Goal: Consume media (video, audio): Consume media (video, audio)

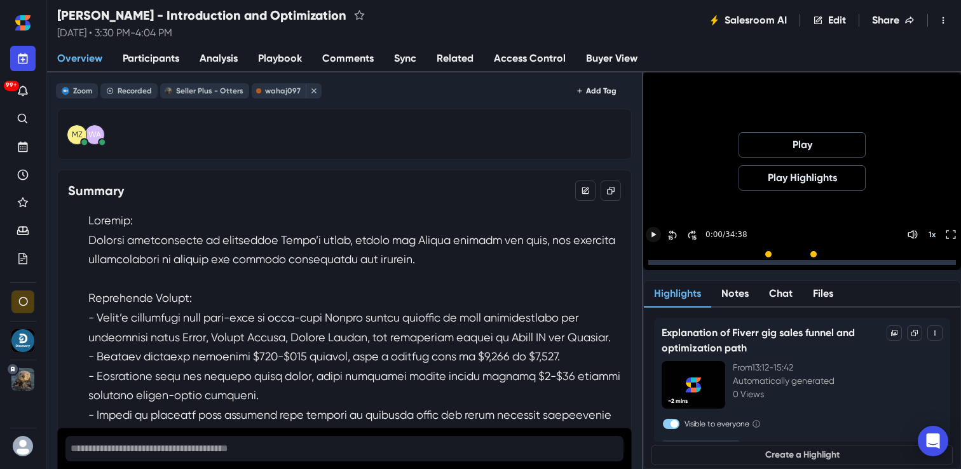
click at [660, 235] on icon "Play" at bounding box center [653, 234] width 11 height 11
click at [706, 255] on div "15 15 0:04 / 34:38 1 x" at bounding box center [802, 262] width 313 height 15
click at [697, 232] on icon "Skip Forward 30 Seconds" at bounding box center [692, 235] width 10 height 10
click at [660, 231] on icon "Play" at bounding box center [653, 234] width 11 height 11
click at [697, 258] on icon "Skip Forward 30 Seconds" at bounding box center [692, 263] width 10 height 10
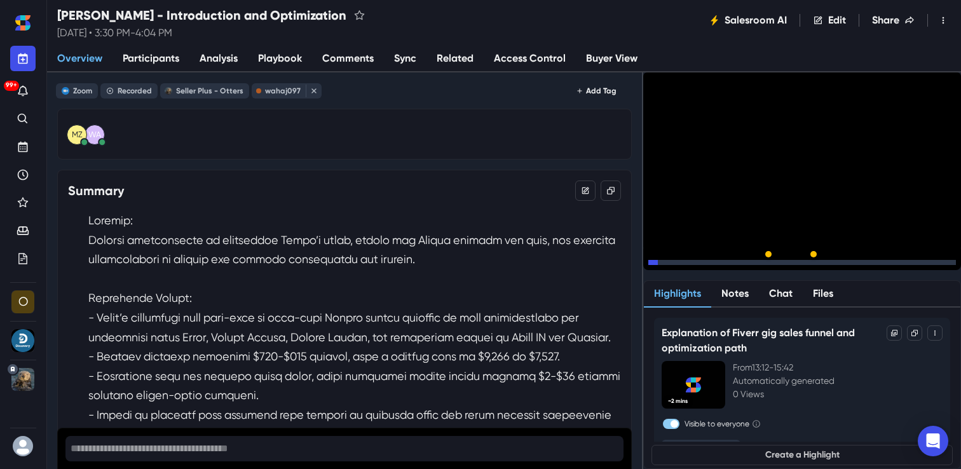
click at [697, 258] on icon "Skip Forward 30 Seconds" at bounding box center [692, 263] width 10 height 10
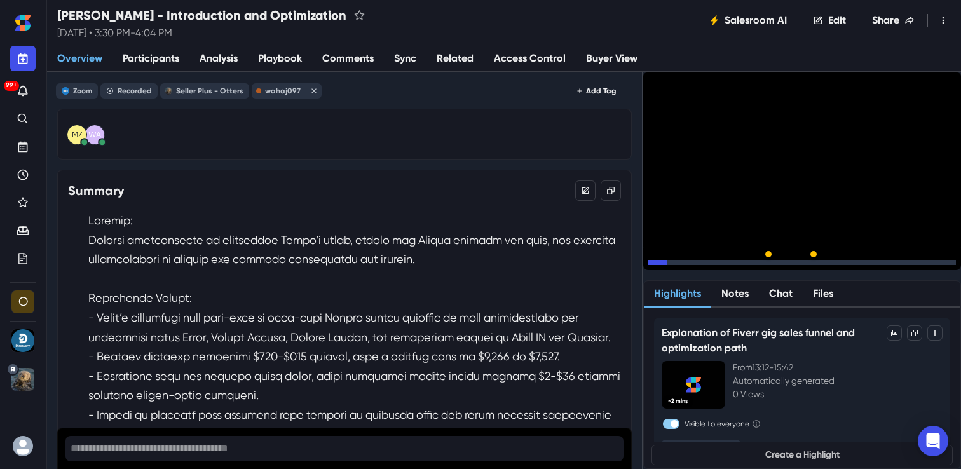
click at [697, 258] on icon "Skip Forward 30 Seconds" at bounding box center [692, 263] width 10 height 10
click at [786, 261] on div at bounding box center [802, 262] width 308 height 5
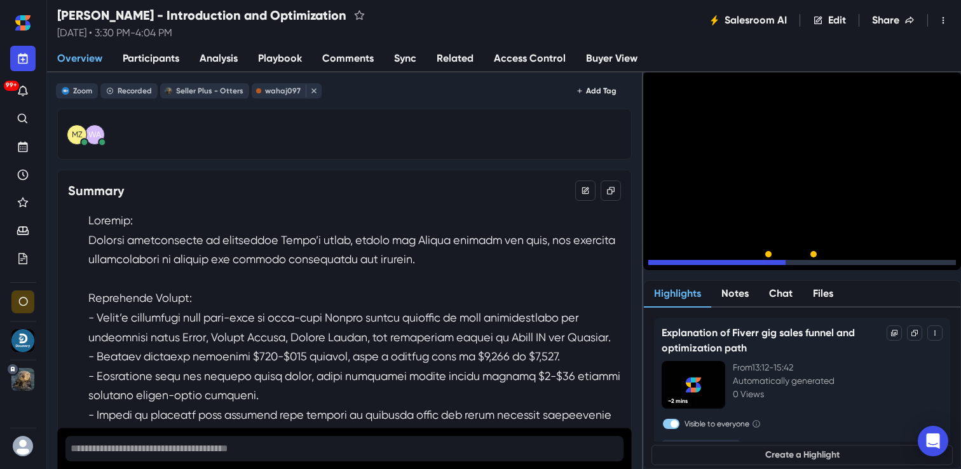
click at [811, 262] on div at bounding box center [802, 262] width 308 height 5
click at [849, 261] on div at bounding box center [802, 262] width 308 height 5
click at [873, 263] on div at bounding box center [802, 262] width 308 height 5
click at [840, 261] on div at bounding box center [763, 262] width 231 height 5
click at [853, 263] on div at bounding box center [802, 262] width 308 height 5
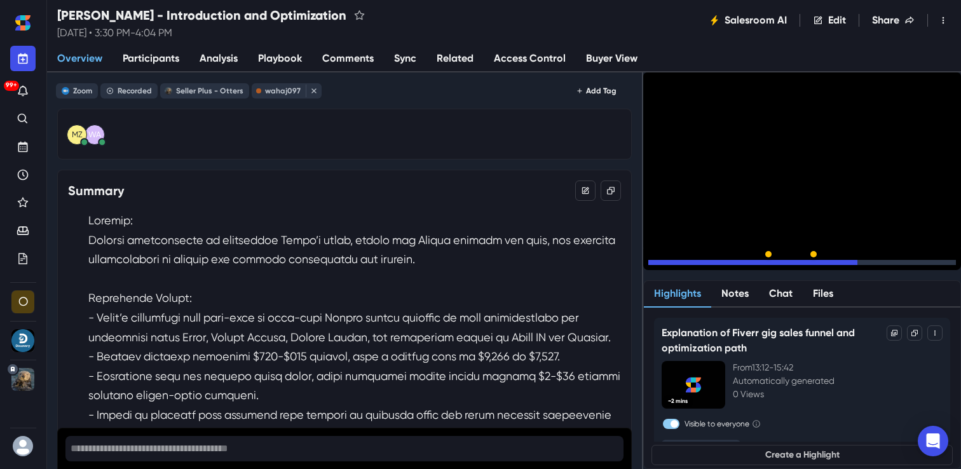
click at [863, 263] on div at bounding box center [802, 262] width 308 height 5
click at [845, 261] on div at bounding box center [758, 262] width 221 height 5
click at [831, 260] on div at bounding box center [749, 262] width 202 height 5
click at [697, 263] on div "15" at bounding box center [694, 266] width 5 height 7
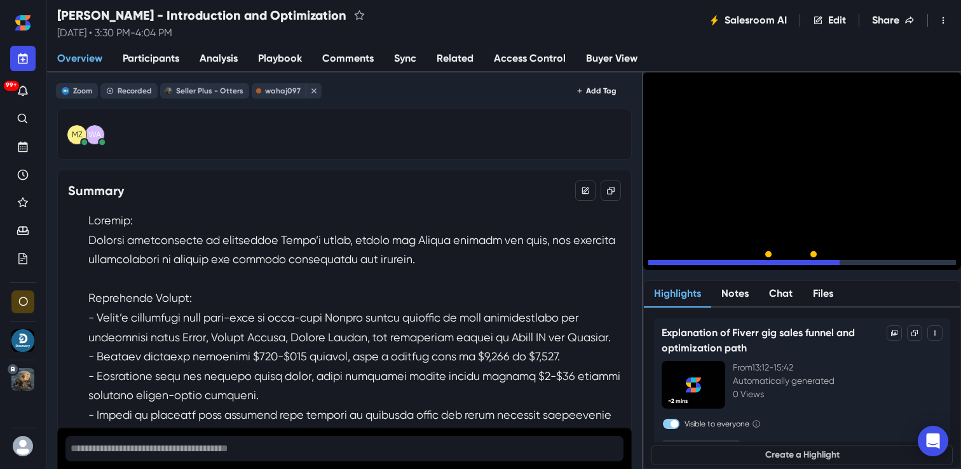
click at [697, 263] on div "15" at bounding box center [694, 266] width 5 height 7
click at [856, 264] on div at bounding box center [802, 262] width 308 height 5
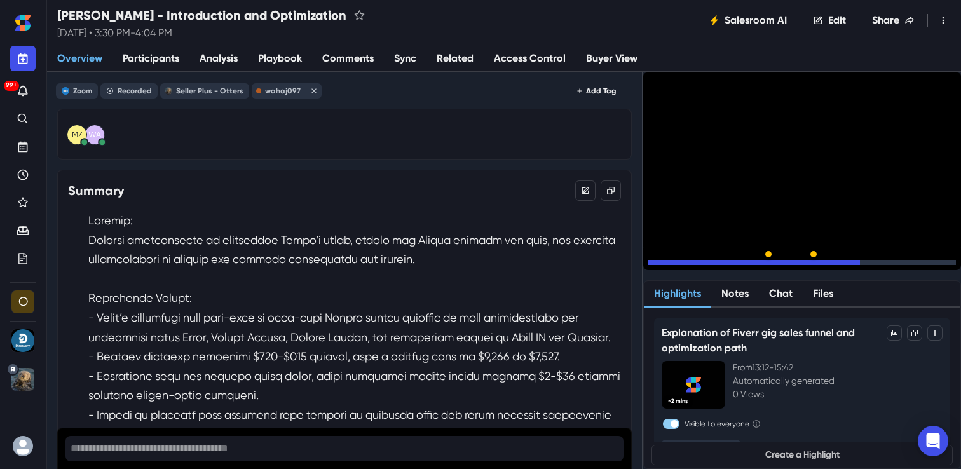
click at [874, 262] on div at bounding box center [802, 262] width 308 height 5
click at [887, 262] on div at bounding box center [802, 262] width 308 height 5
click at [901, 261] on div at bounding box center [802, 262] width 308 height 5
click at [911, 260] on div at bounding box center [802, 262] width 308 height 5
click at [922, 261] on div at bounding box center [802, 262] width 308 height 5
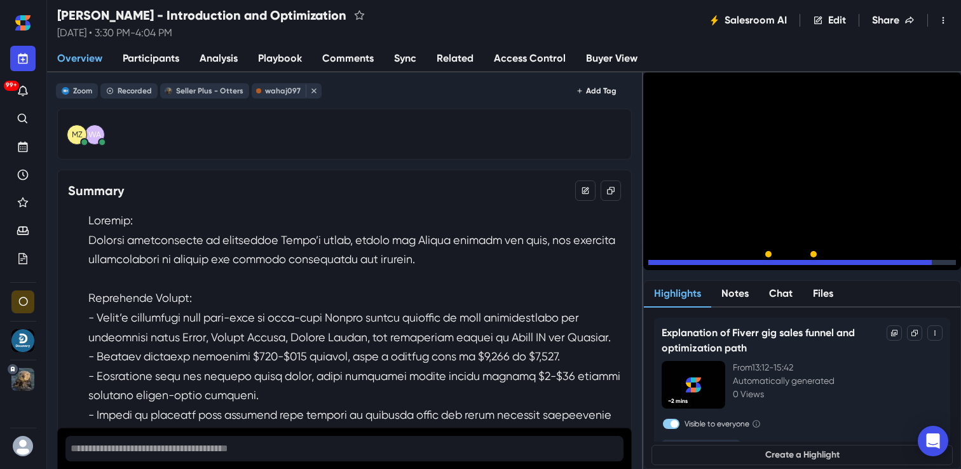
click at [936, 261] on div at bounding box center [802, 262] width 308 height 5
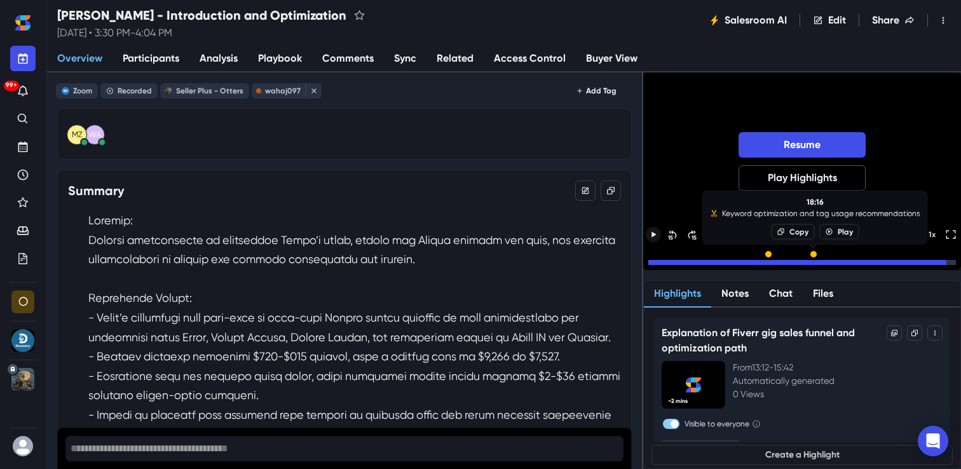
click at [815, 254] on div at bounding box center [814, 254] width 6 height 6
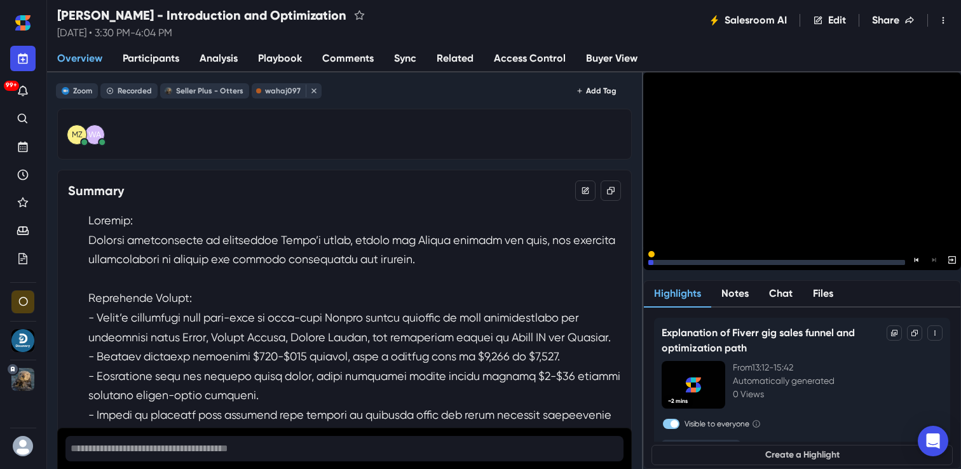
click at [703, 262] on div at bounding box center [776, 262] width 257 height 5
click at [735, 263] on div at bounding box center [776, 262] width 257 height 5
click at [767, 262] on div at bounding box center [776, 262] width 257 height 5
click at [797, 262] on div at bounding box center [776, 262] width 257 height 5
click at [833, 262] on div at bounding box center [776, 262] width 257 height 5
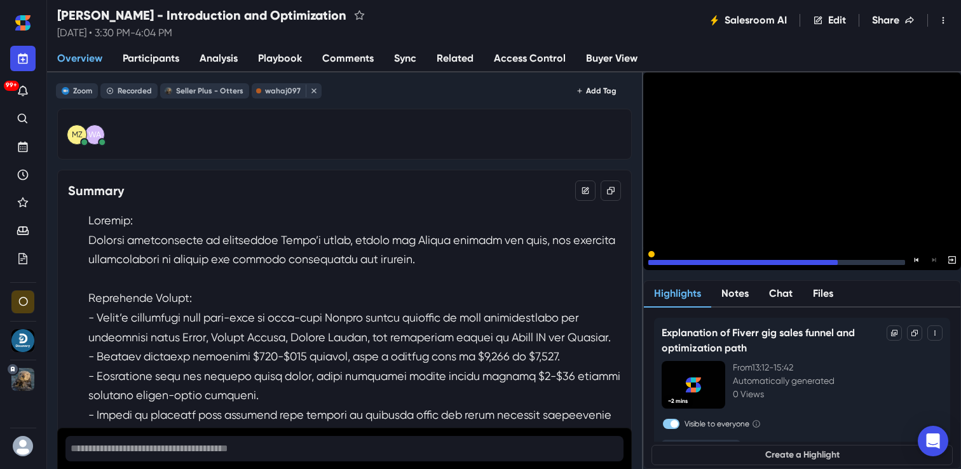
click at [861, 262] on div at bounding box center [776, 262] width 257 height 5
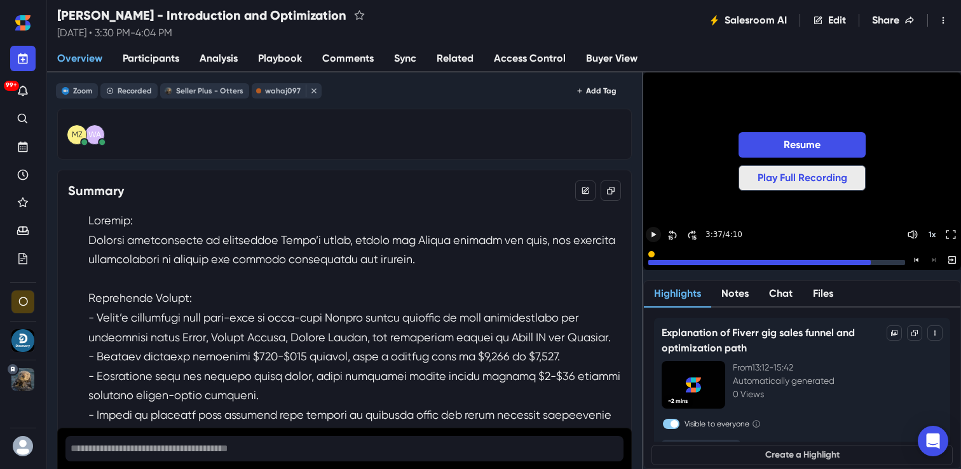
click at [803, 182] on button "Play Full Recording" at bounding box center [802, 177] width 127 height 25
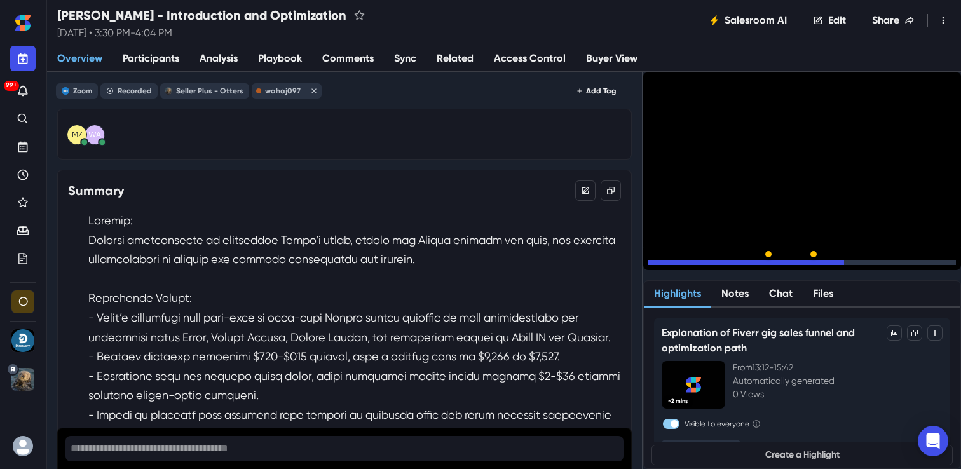
click at [776, 263] on div at bounding box center [746, 262] width 196 height 5
click at [784, 260] on div at bounding box center [802, 262] width 308 height 5
click at [697, 263] on div "15" at bounding box center [694, 266] width 5 height 7
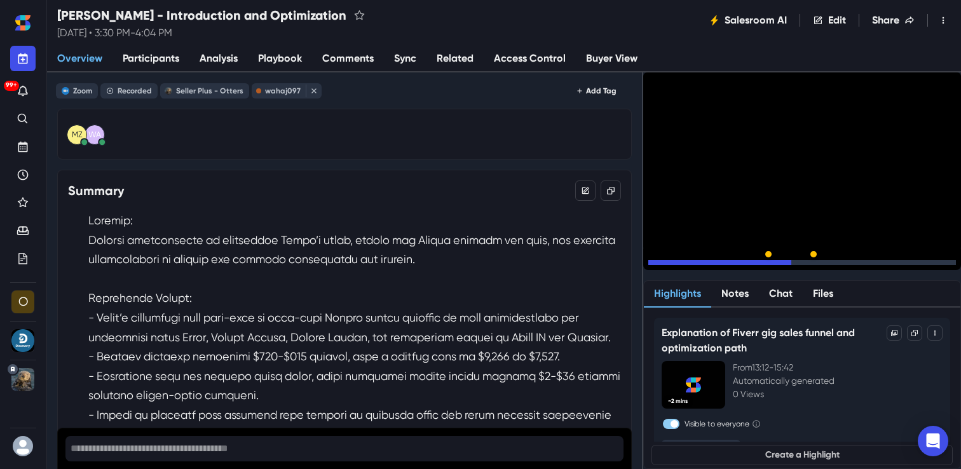
click at [697, 263] on div "15" at bounding box center [694, 266] width 5 height 7
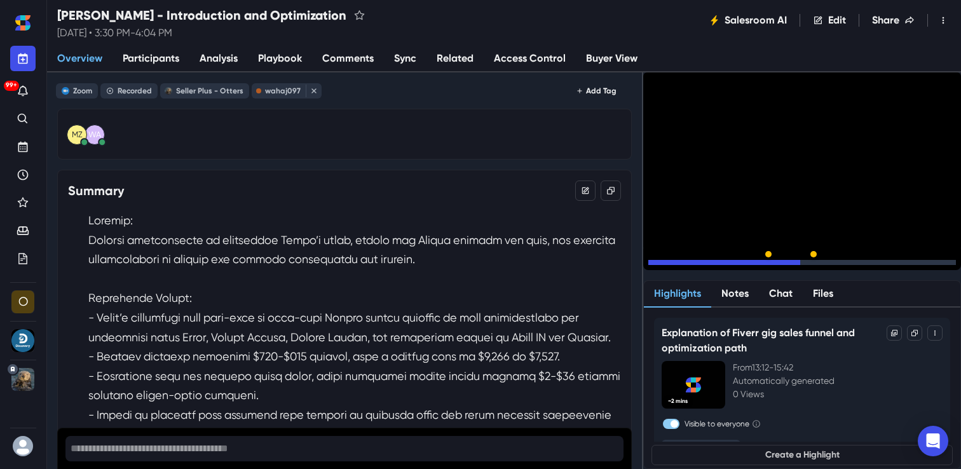
click at [697, 263] on div "15" at bounding box center [694, 266] width 5 height 7
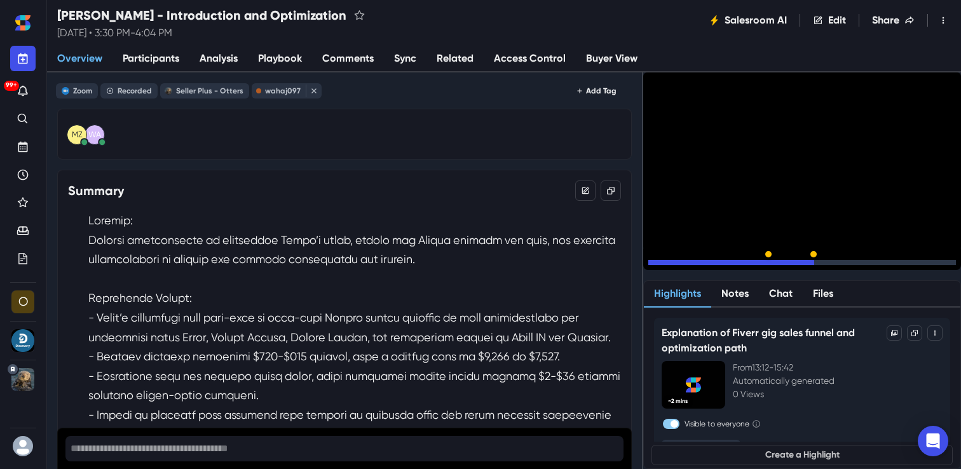
click at [697, 263] on div "15" at bounding box center [694, 266] width 5 height 7
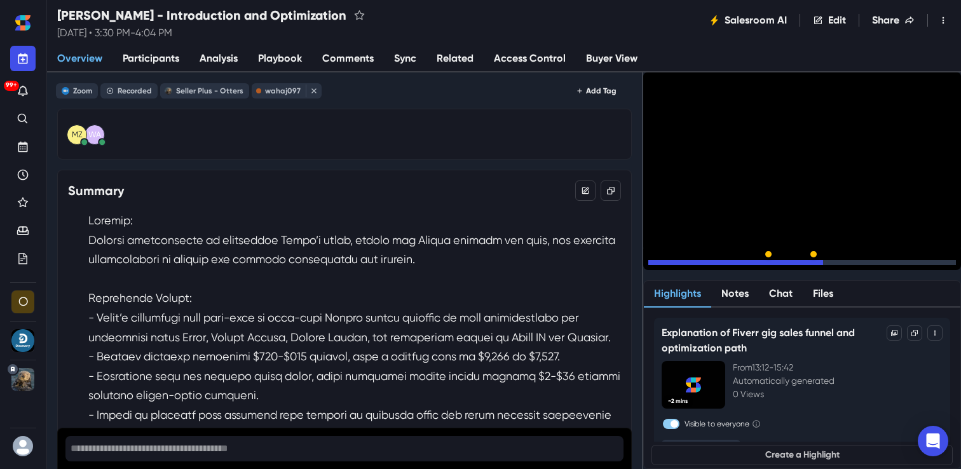
click at [697, 263] on div "15" at bounding box center [694, 266] width 5 height 7
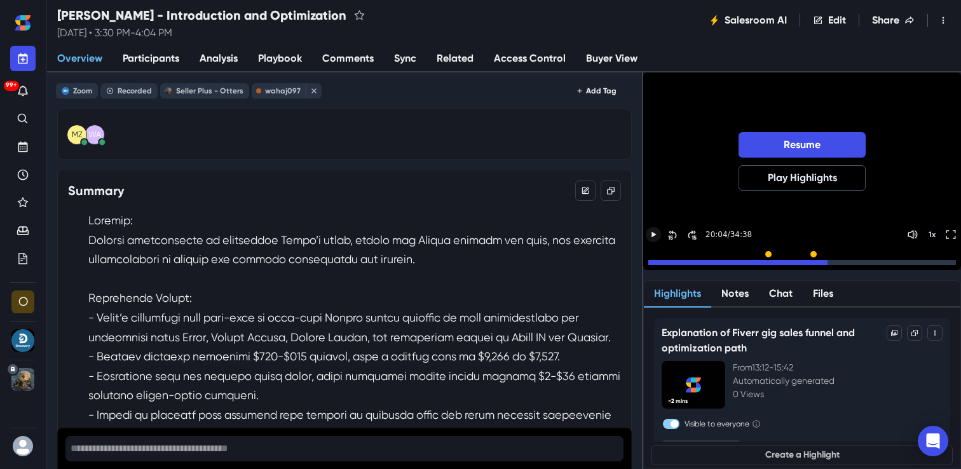
click at [670, 263] on div at bounding box center [737, 262] width 179 height 5
click at [660, 262] on div at bounding box center [654, 262] width 12 height 5
click at [655, 263] on div at bounding box center [651, 262] width 7 height 5
